Goal: Communication & Community: Answer question/provide support

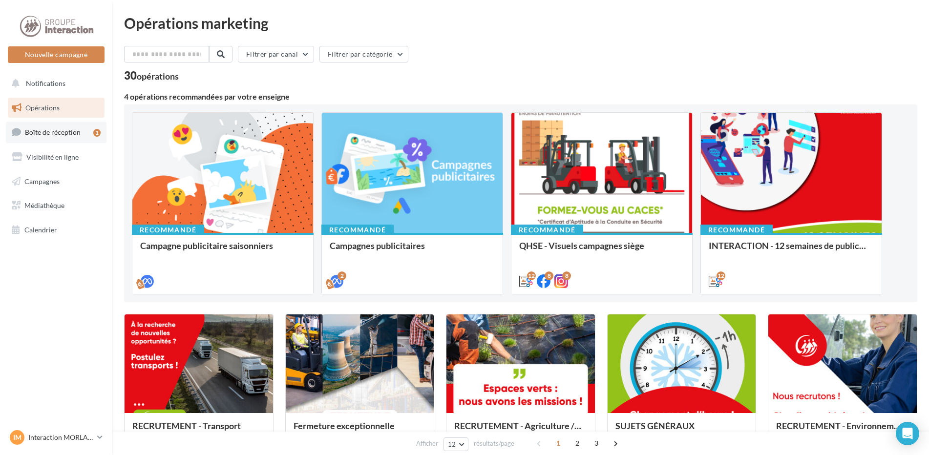
click at [81, 136] on link "Boîte de réception 1" at bounding box center [56, 132] width 101 height 21
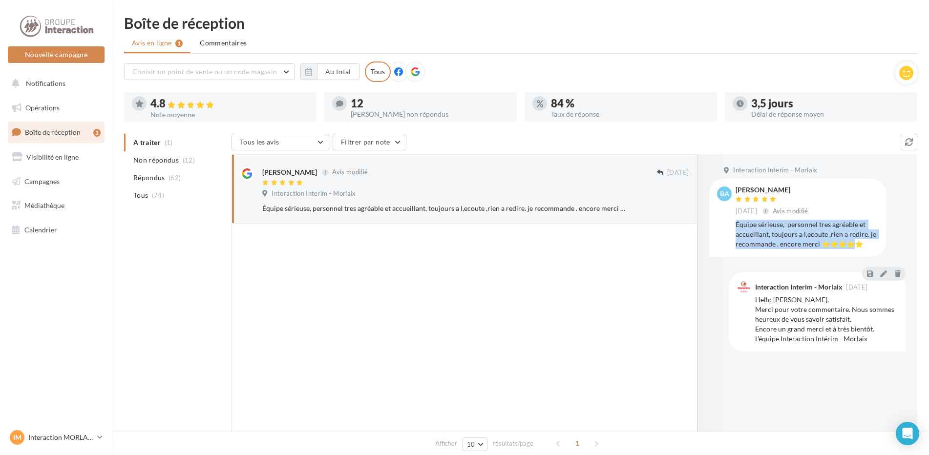
drag, startPoint x: 736, startPoint y: 224, endPoint x: 861, endPoint y: 242, distance: 125.9
click at [860, 242] on div "Équipe sérieuse, personnel tres agréable et accueillant, toujours a l,ecoute ,r…" at bounding box center [807, 234] width 143 height 29
click at [864, 243] on div "Équipe sérieuse, personnel tres agréable et accueillant, toujours a l,ecoute ,r…" at bounding box center [807, 234] width 143 height 29
click at [411, 71] on icon at bounding box center [415, 71] width 9 height 9
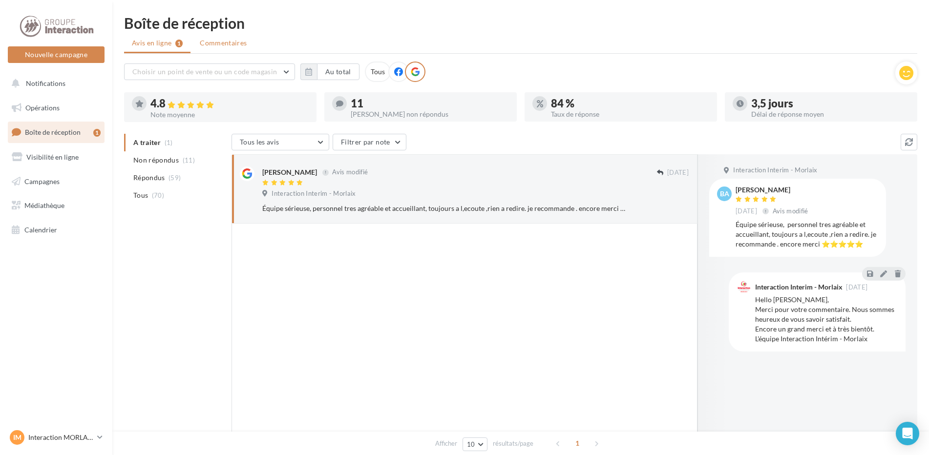
click at [205, 43] on span "Commentaires" at bounding box center [223, 43] width 47 height 10
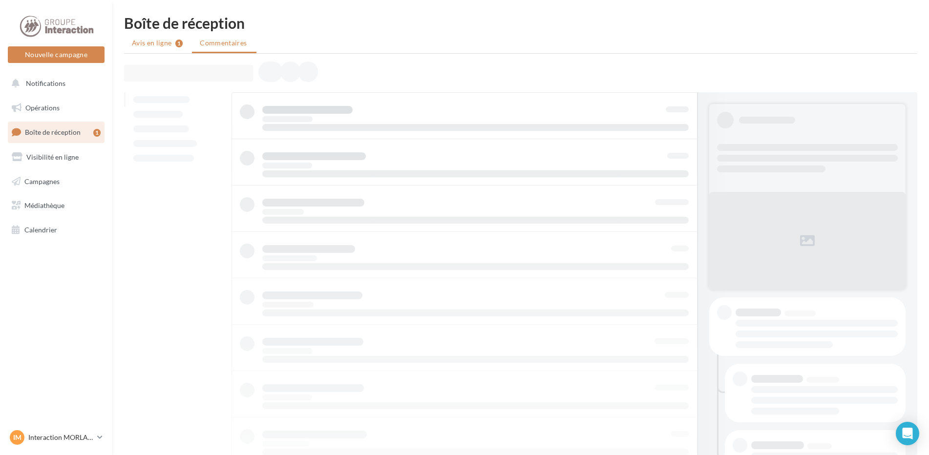
click at [187, 43] on li "Avis en ligne 1" at bounding box center [157, 43] width 66 height 18
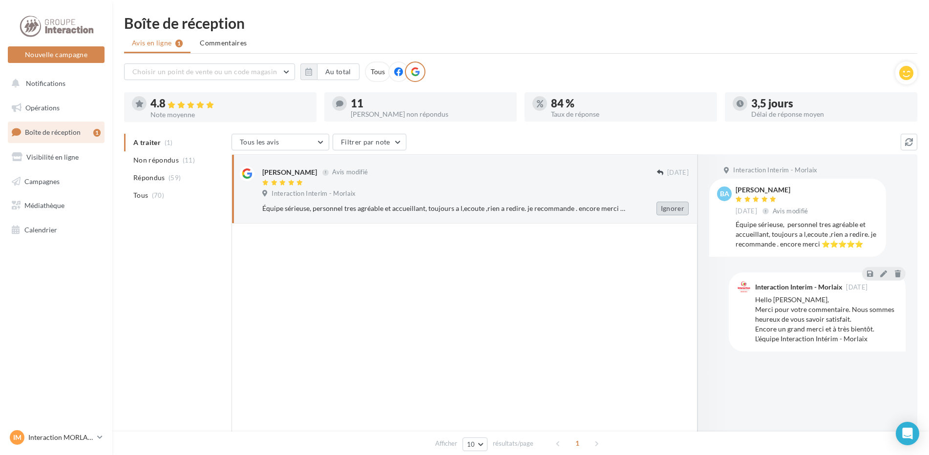
click at [673, 208] on button "Ignorer" at bounding box center [673, 209] width 32 height 14
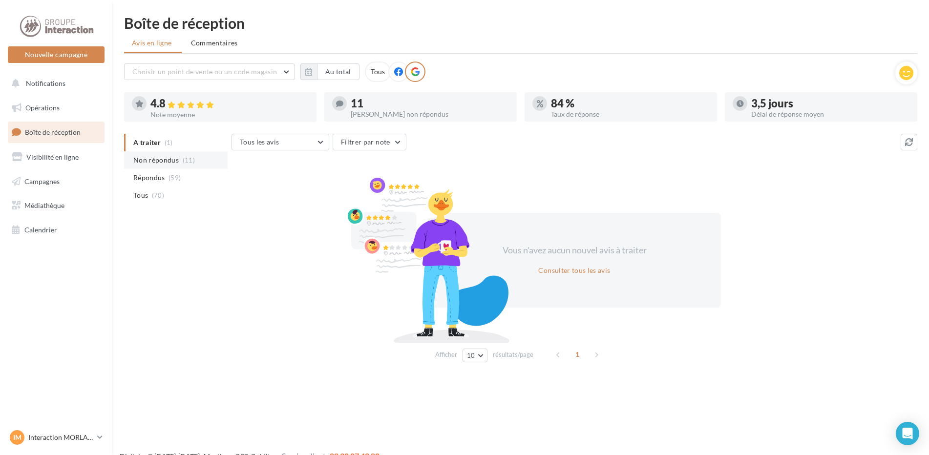
click at [177, 165] on span "Non répondus" at bounding box center [155, 160] width 45 height 10
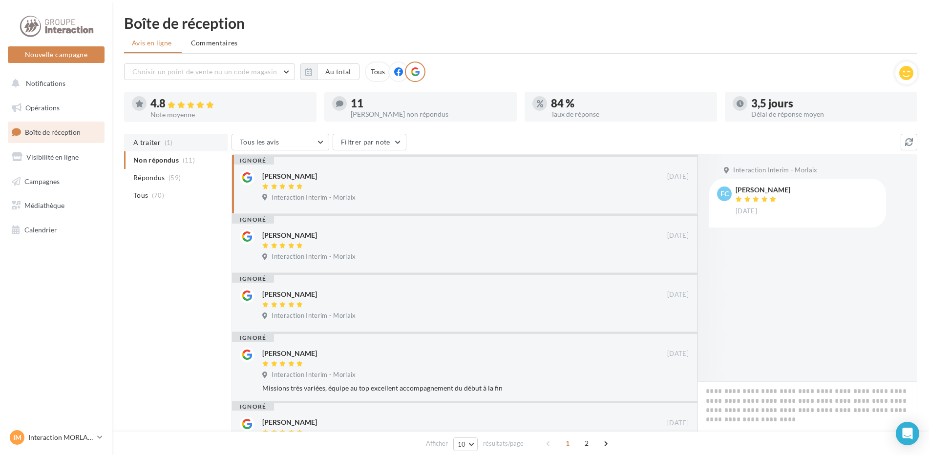
click at [173, 146] on li "A traiter (1)" at bounding box center [176, 143] width 104 height 18
